Goal: Task Accomplishment & Management: Manage account settings

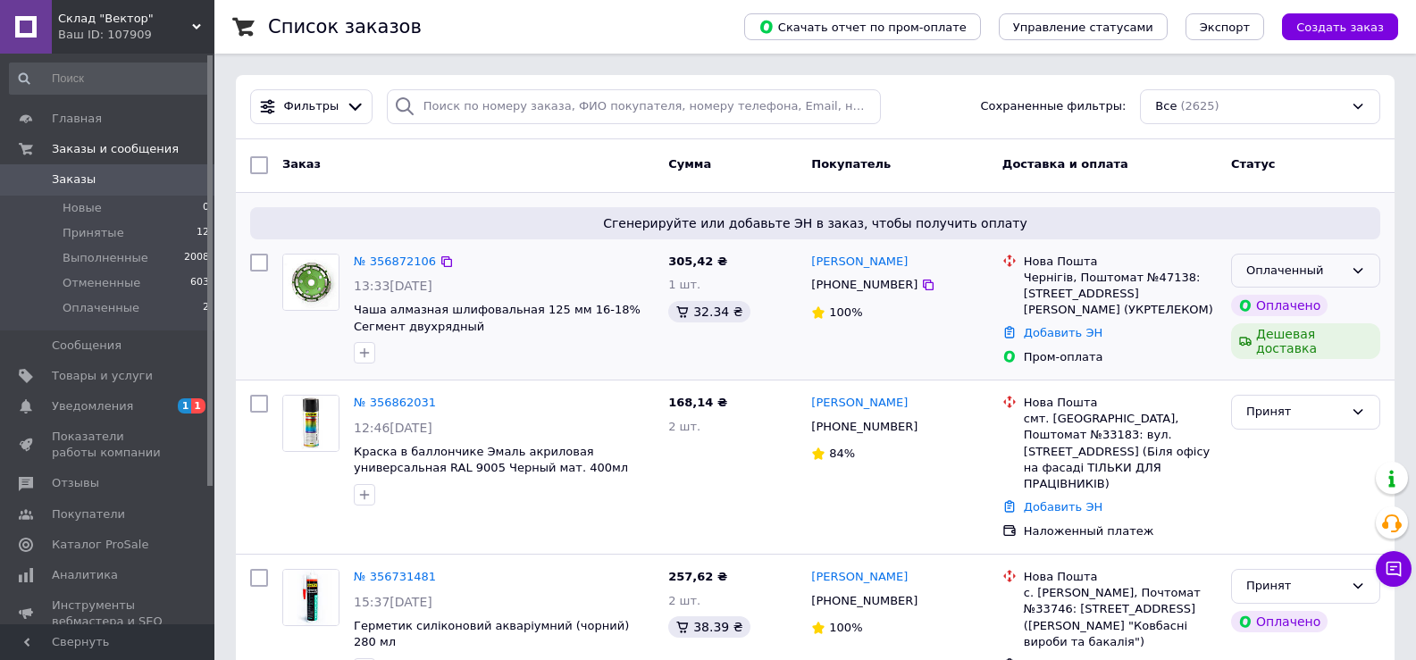
click at [1310, 272] on div "Оплаченный" at bounding box center [1294, 271] width 97 height 19
click at [1259, 308] on li "Принят" at bounding box center [1305, 307] width 147 height 33
click at [375, 261] on link "№ 356872106" at bounding box center [395, 261] width 82 height 13
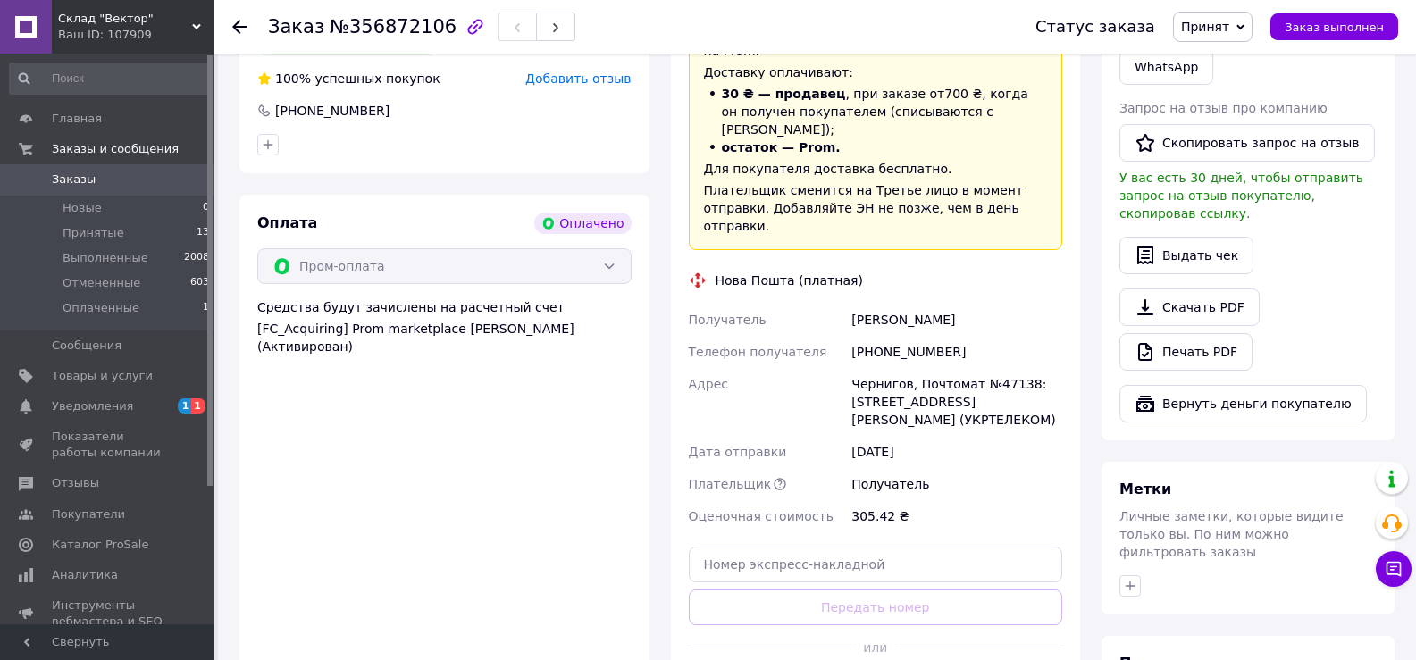
scroll to position [536, 0]
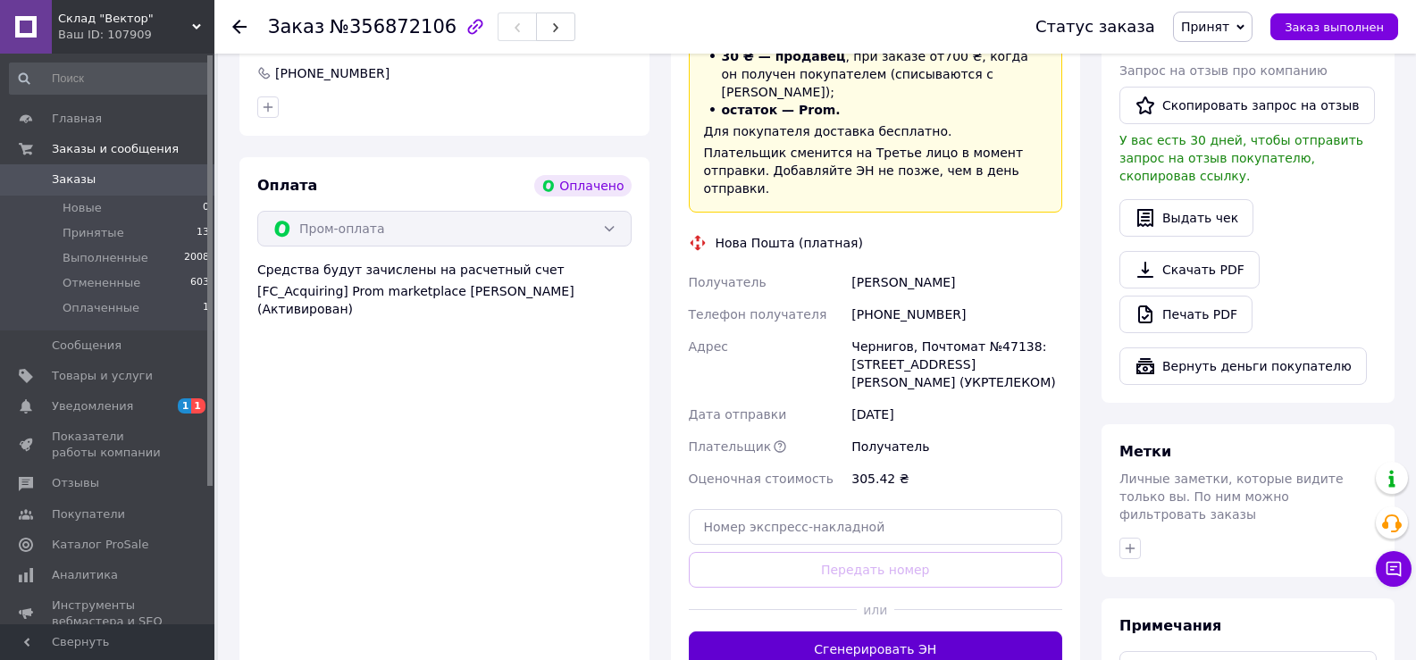
click at [887, 632] on button "Сгенерировать ЭН" at bounding box center [876, 650] width 374 height 36
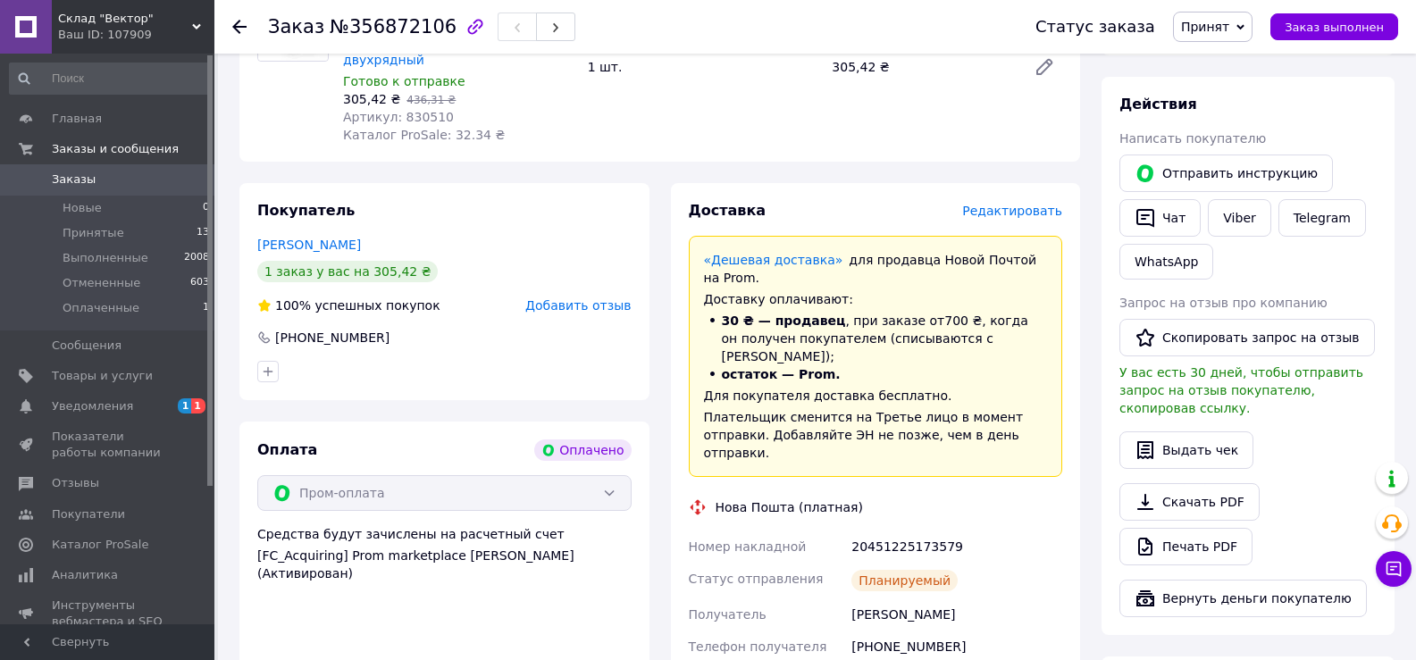
scroll to position [357, 0]
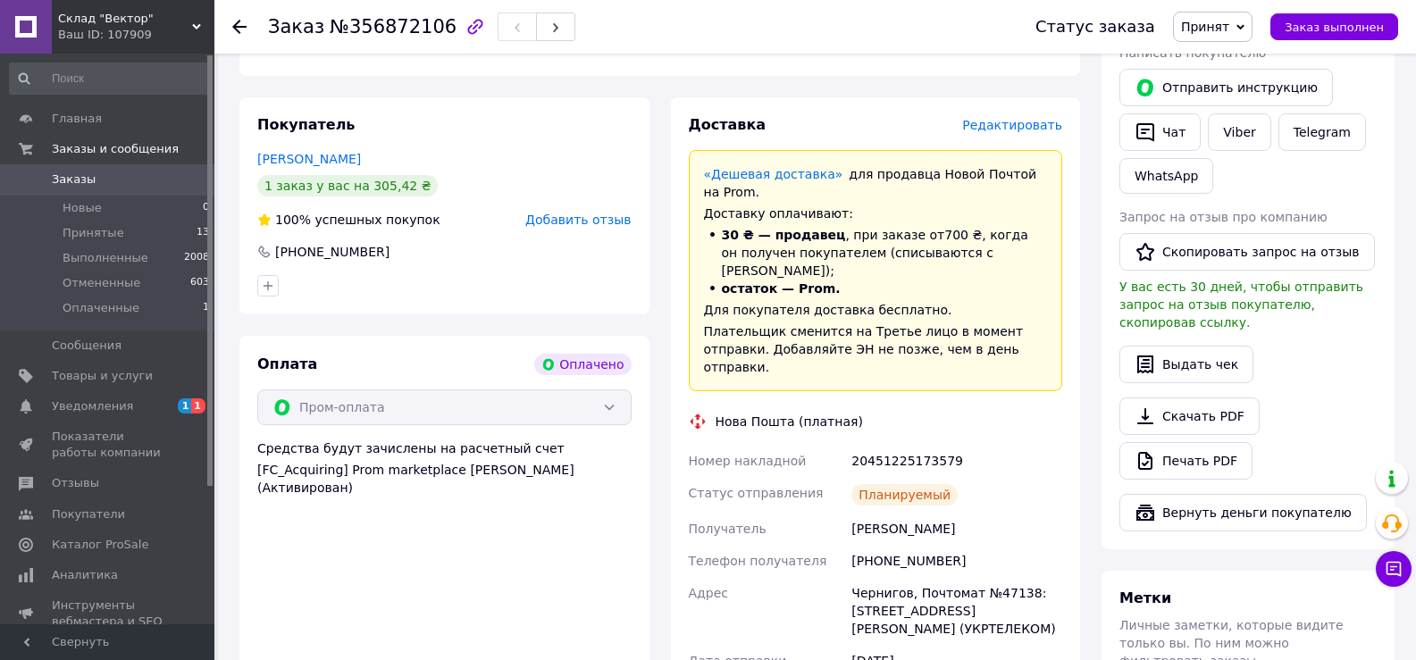
click at [115, 187] on span "Заказы" at bounding box center [108, 180] width 113 height 16
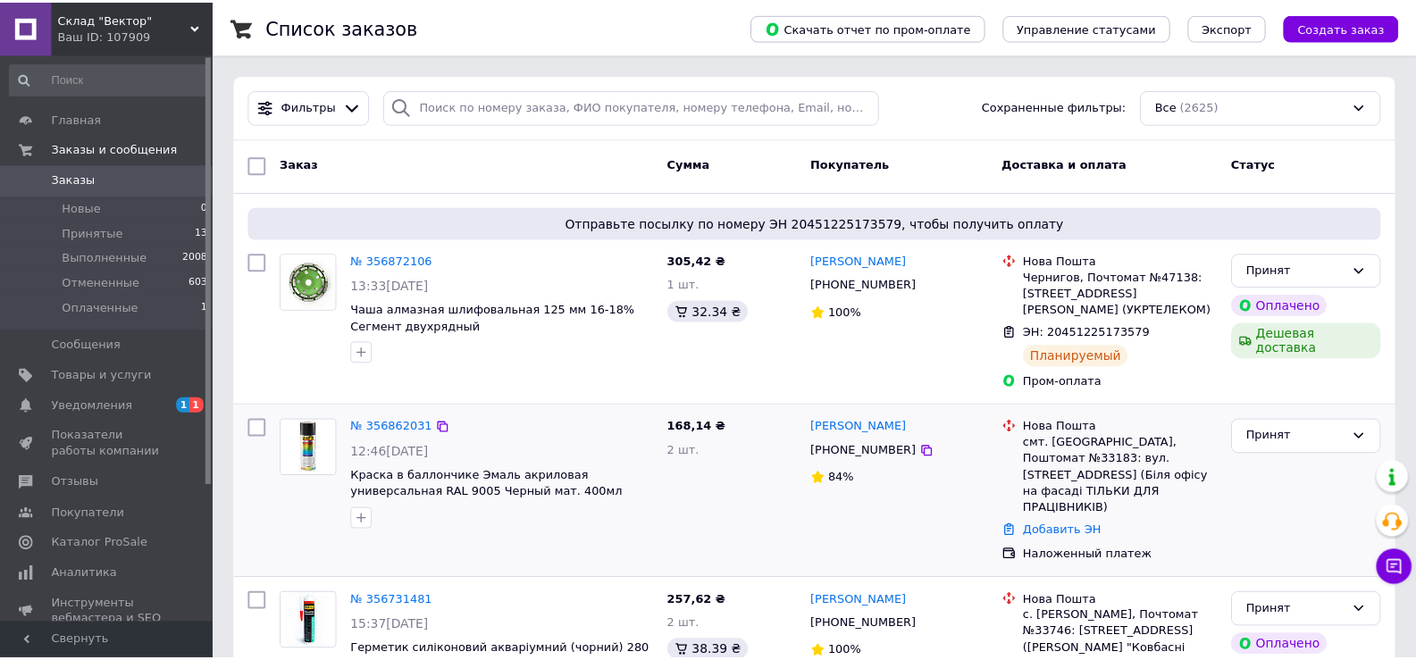
scroll to position [89, 0]
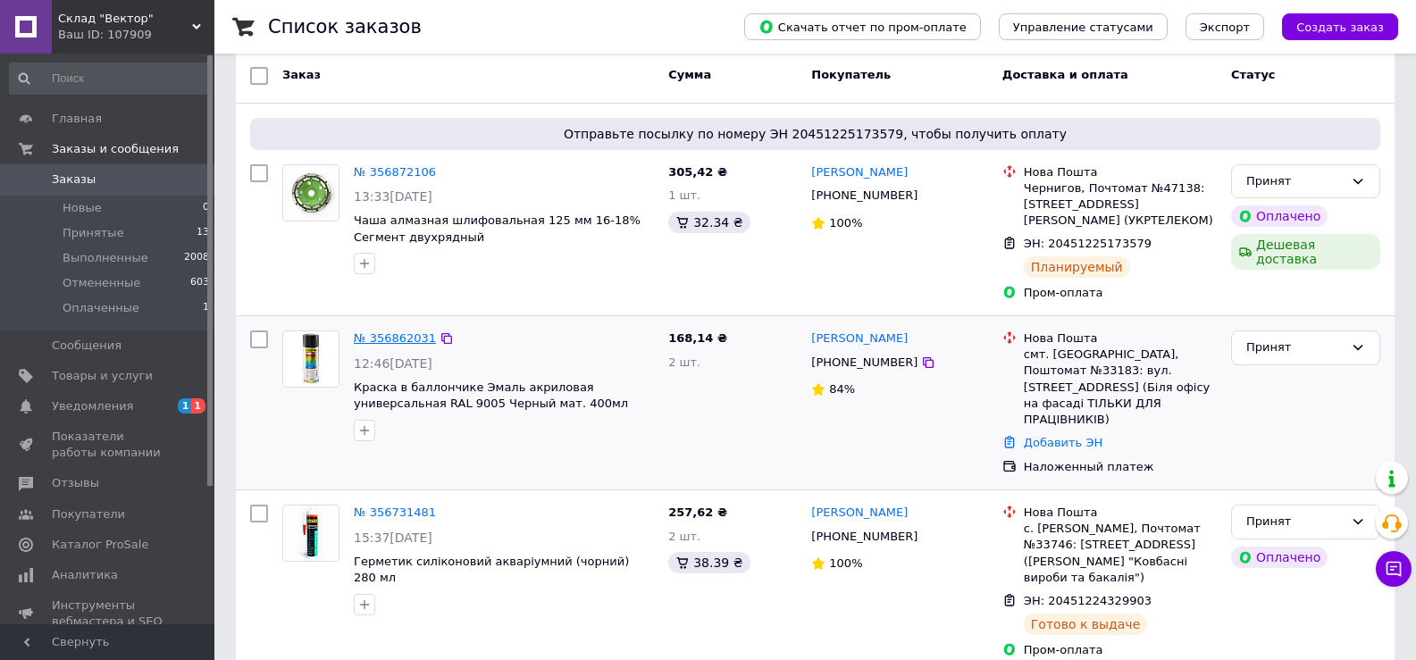
click at [392, 339] on link "№ 356862031" at bounding box center [395, 337] width 82 height 13
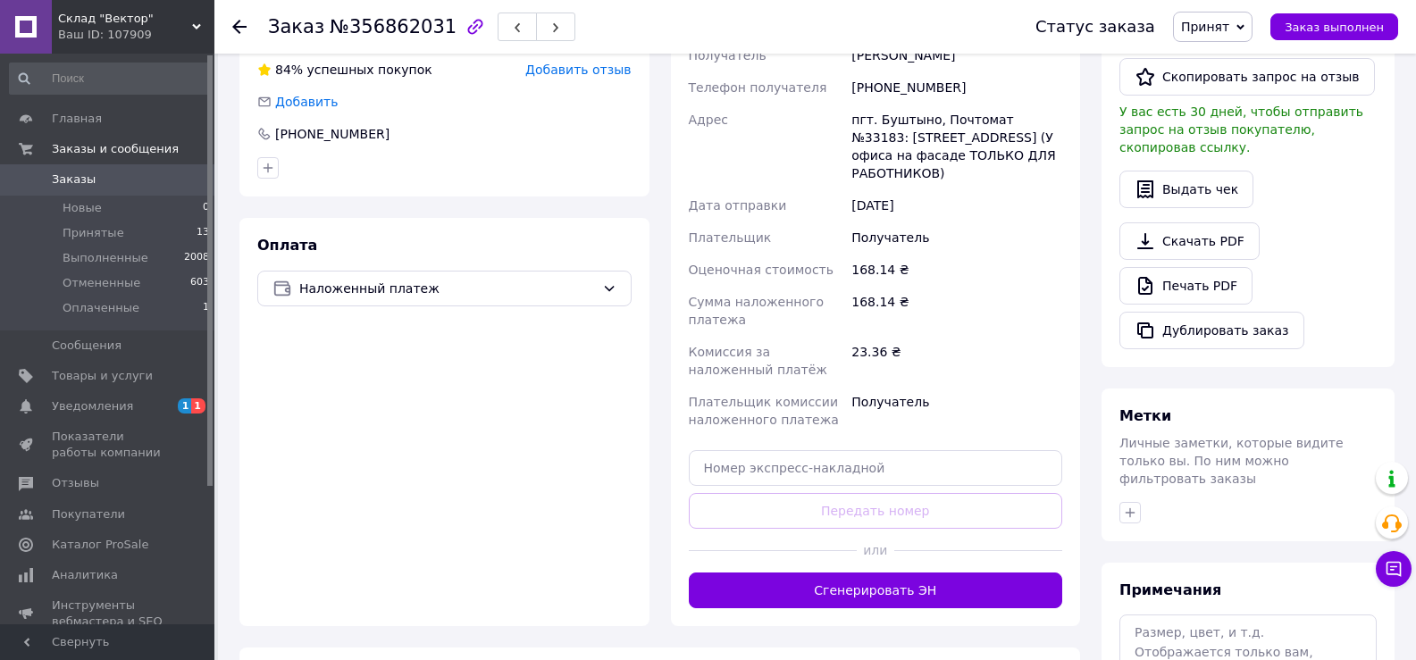
scroll to position [447, 0]
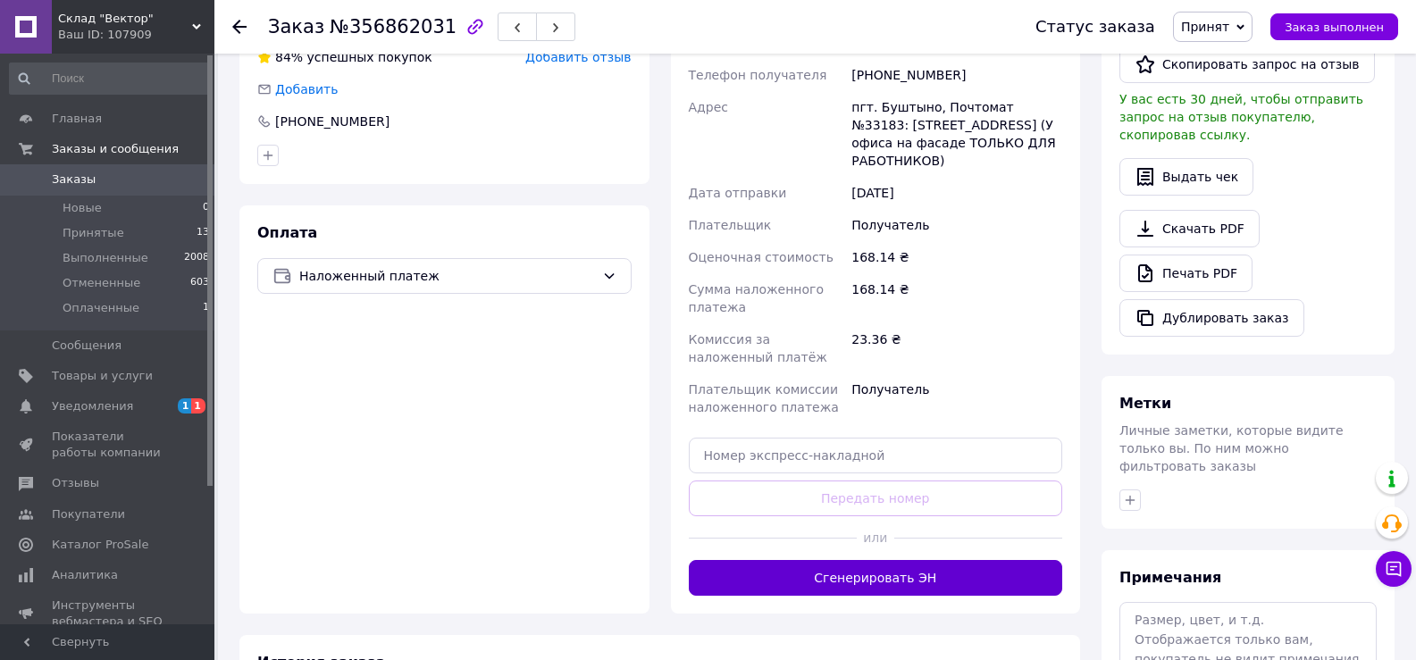
click at [838, 560] on button "Сгенерировать ЭН" at bounding box center [876, 578] width 374 height 36
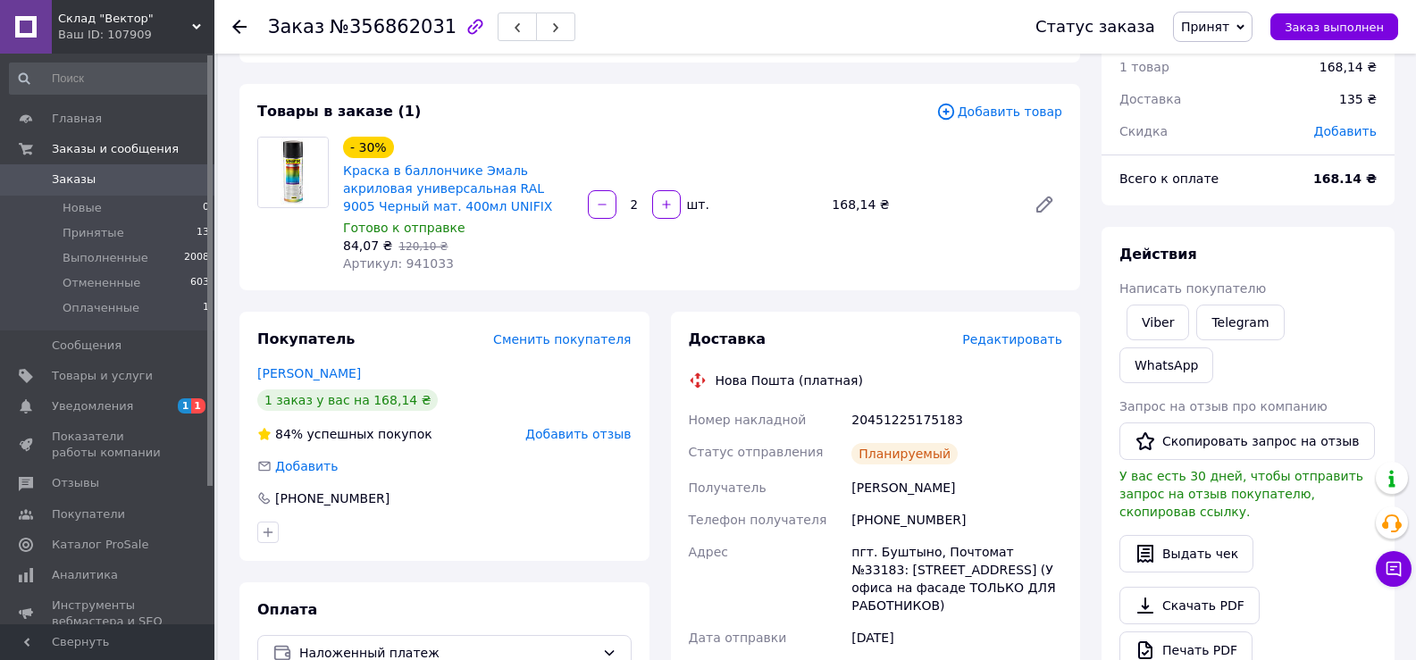
scroll to position [0, 0]
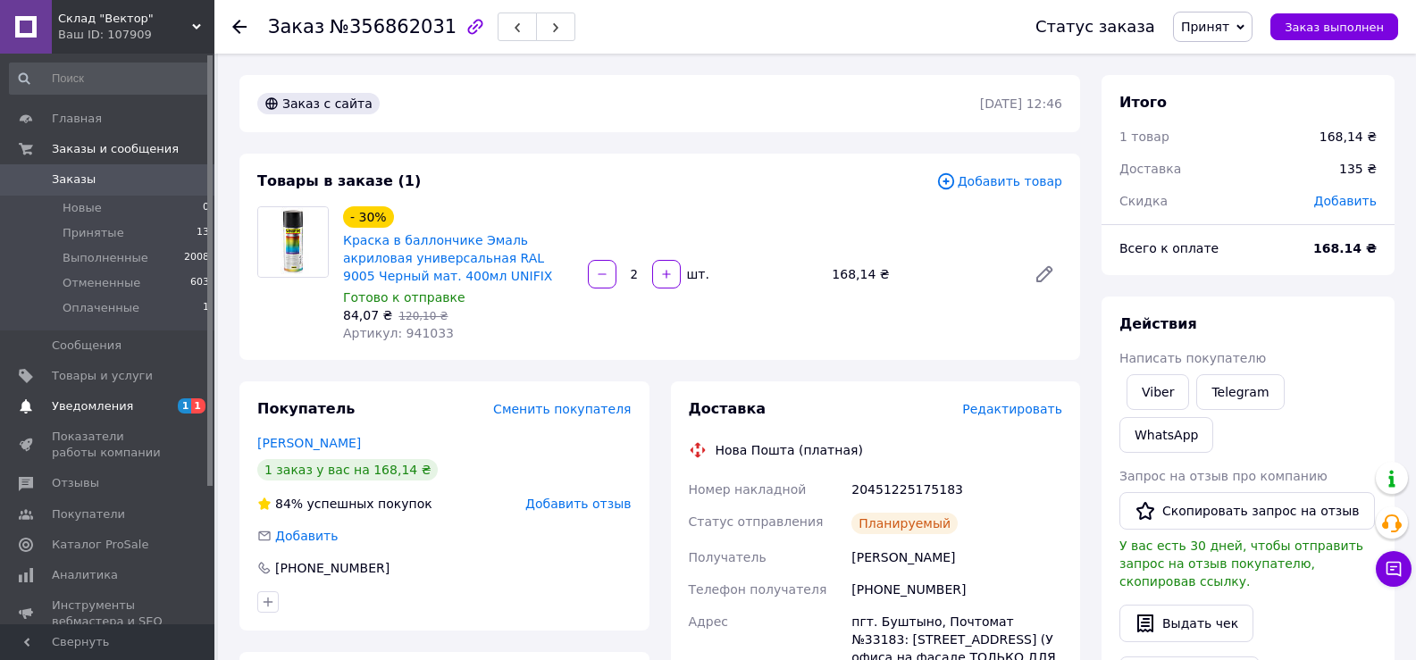
click at [107, 407] on span "Уведомления" at bounding box center [92, 406] width 81 height 16
